Goal: Navigation & Orientation: Find specific page/section

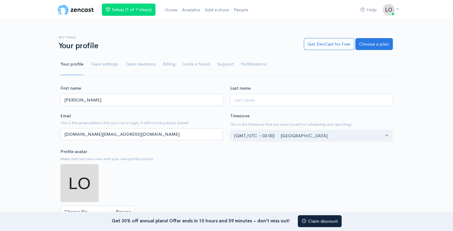
click at [82, 11] on img at bounding box center [76, 10] width 38 height 12
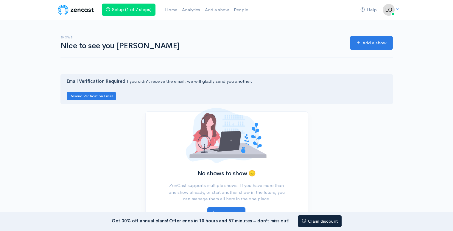
drag, startPoint x: 79, startPoint y: 17, endPoint x: 82, endPoint y: 12, distance: 6.2
click at [82, 12] on nav "Help Notifications View all Your profile Team settings Default team Current Log…" at bounding box center [226, 10] width 453 height 20
click at [82, 12] on img at bounding box center [76, 10] width 38 height 12
click at [392, 11] on img at bounding box center [389, 10] width 12 height 12
click at [363, 22] on link "Your profile" at bounding box center [368, 23] width 56 height 10
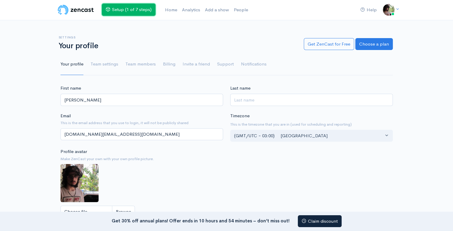
click at [134, 11] on link "Setup (1 of 7 steps)" at bounding box center [129, 10] width 54 height 12
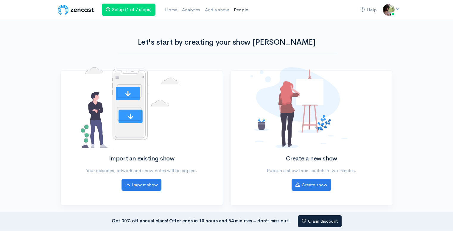
click at [236, 14] on link "People" at bounding box center [240, 10] width 19 height 13
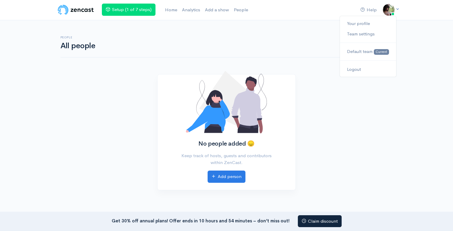
click at [394, 8] on link at bounding box center [389, 10] width 12 height 12
click at [388, 10] on img at bounding box center [389, 10] width 12 height 12
click at [222, 12] on link "Add a show" at bounding box center [216, 10] width 29 height 13
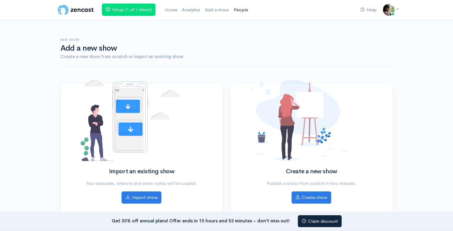
click at [239, 9] on link "People" at bounding box center [240, 10] width 19 height 13
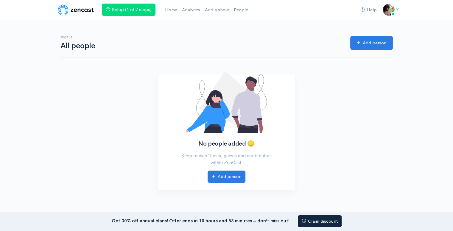
click at [65, 10] on img at bounding box center [76, 10] width 38 height 12
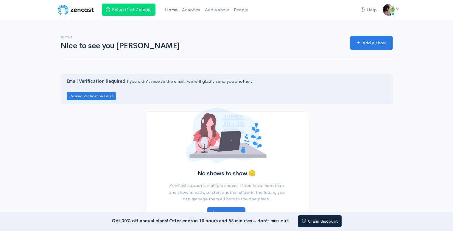
click at [168, 8] on link "Home" at bounding box center [171, 10] width 17 height 13
